Goal: Task Accomplishment & Management: Manage account settings

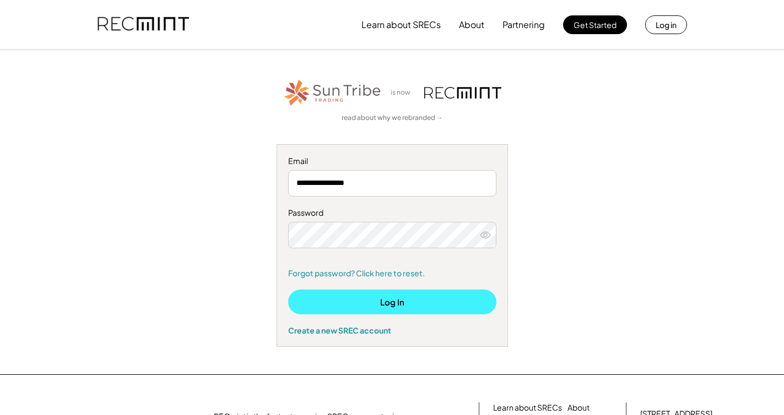
click at [391, 304] on button "Log In" at bounding box center [392, 302] width 208 height 25
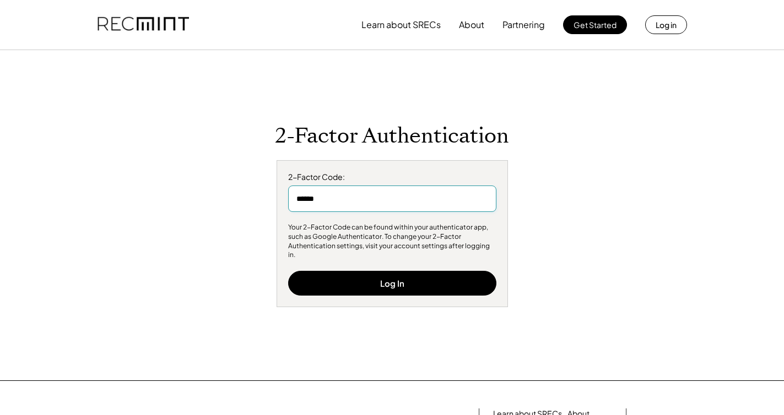
type input "******"
